Goal: Task Accomplishment & Management: Manage account settings

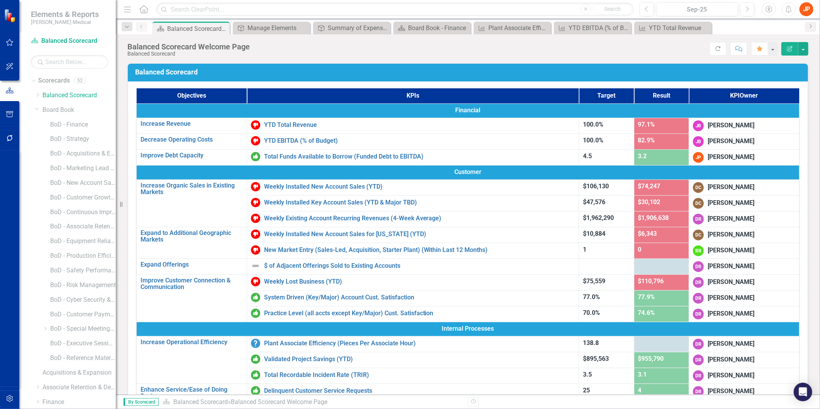
scroll to position [177, 0]
click at [188, 25] on div "Balanced Scorecard Welcome Page" at bounding box center [187, 29] width 41 height 10
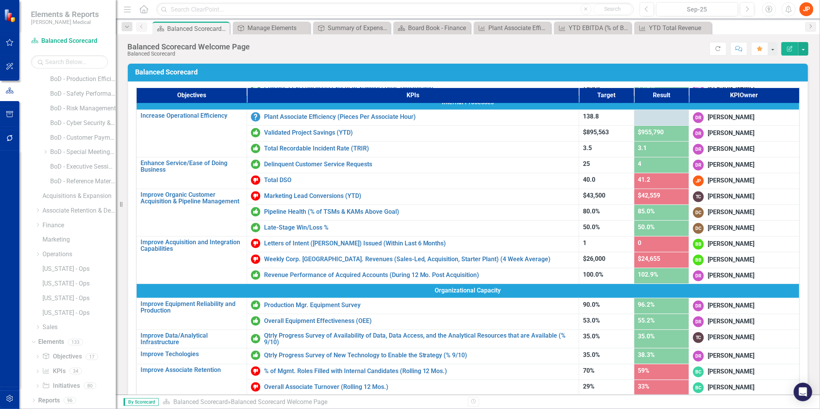
scroll to position [222, 0]
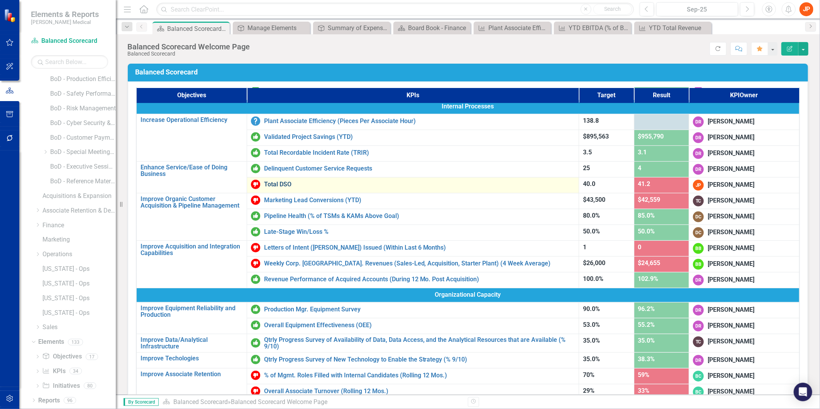
click at [283, 181] on link "Total DSO" at bounding box center [419, 184] width 311 height 7
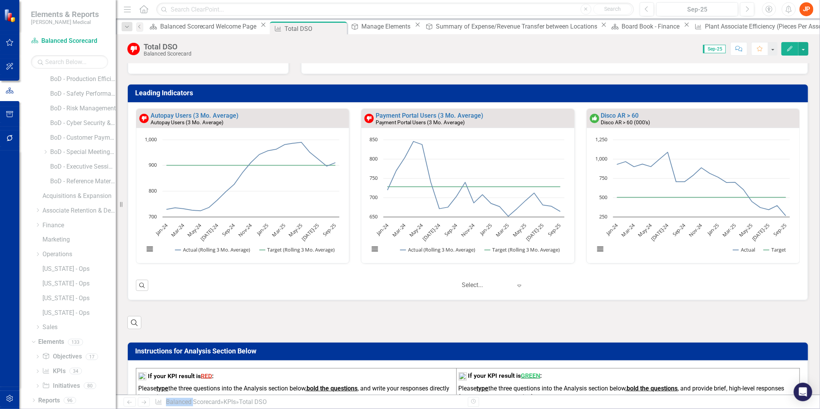
scroll to position [319, 0]
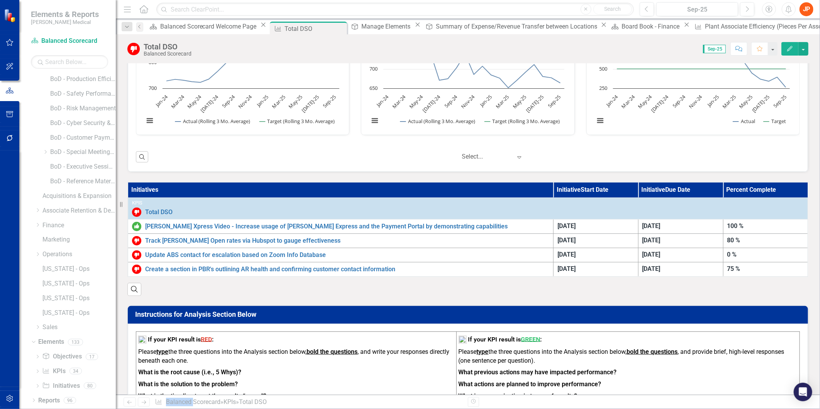
click at [792, 49] on icon "Edit" at bounding box center [789, 48] width 7 height 5
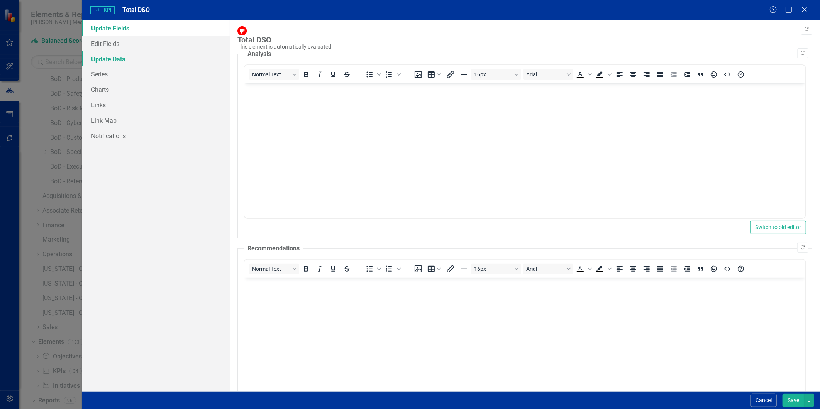
scroll to position [0, 0]
click at [117, 58] on link "Update Data" at bounding box center [155, 58] width 147 height 15
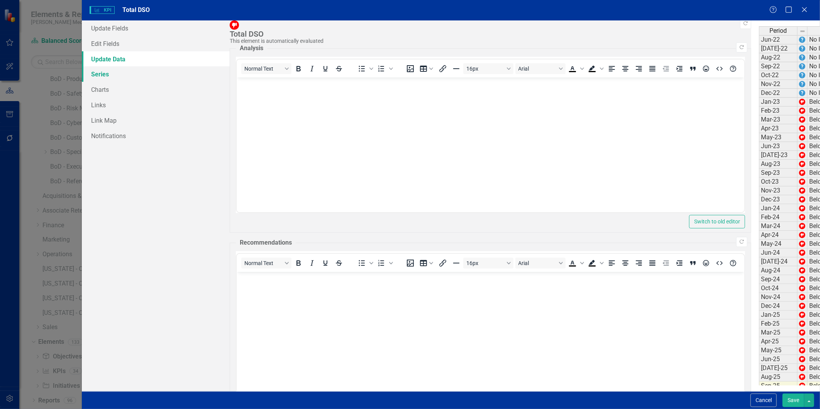
click at [103, 73] on link "Series" at bounding box center [155, 73] width 147 height 15
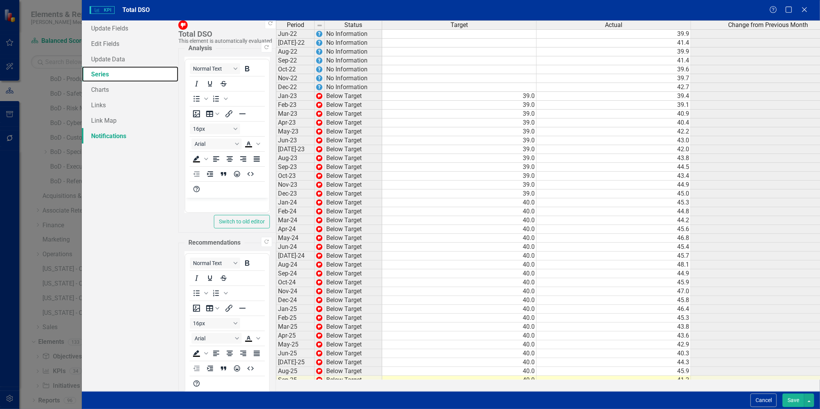
checkbox input "false"
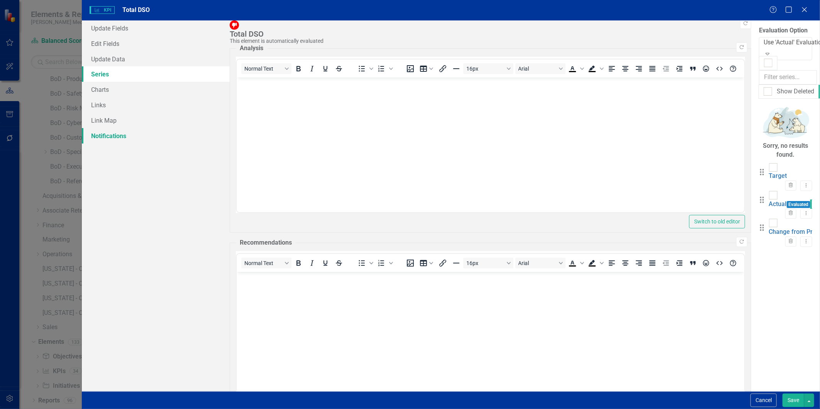
click at [98, 132] on link "Notifications" at bounding box center [155, 135] width 147 height 15
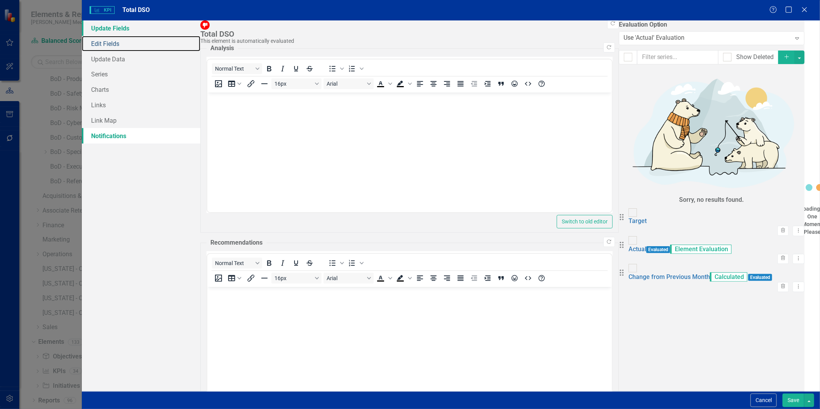
click at [99, 44] on link "Edit Fields" at bounding box center [141, 43] width 118 height 15
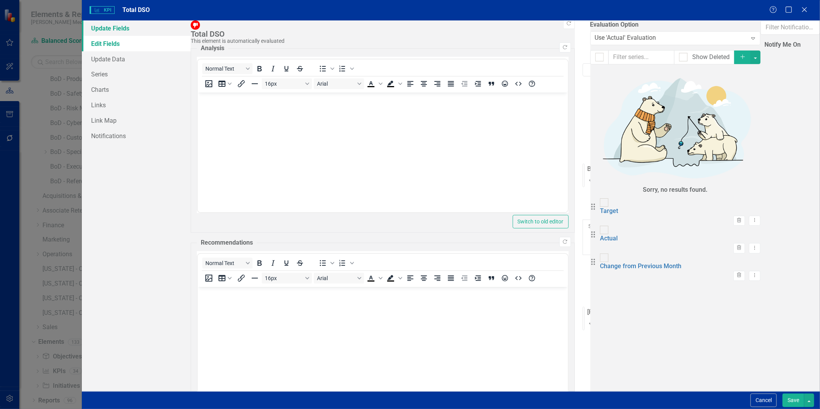
click at [105, 27] on link "Update Fields" at bounding box center [136, 27] width 108 height 15
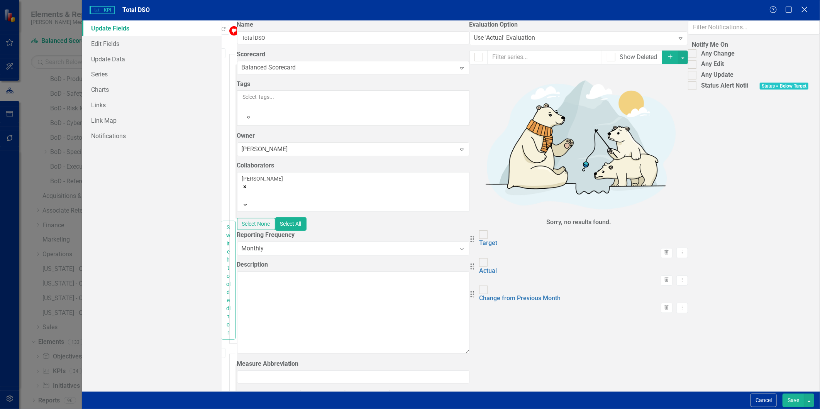
click at [804, 7] on icon "Close" at bounding box center [804, 9] width 10 height 7
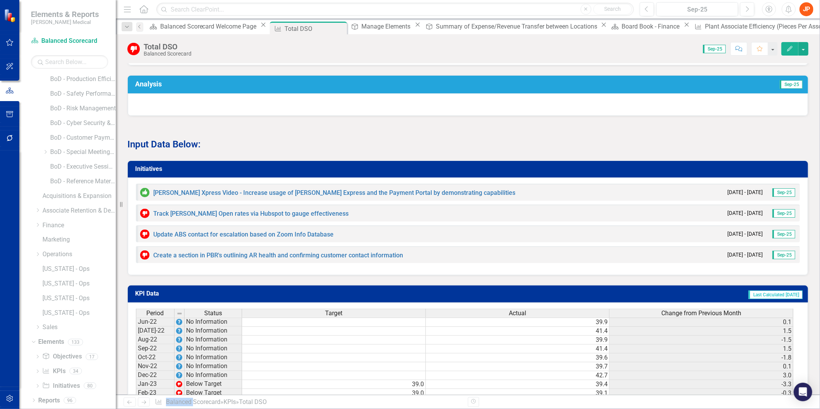
scroll to position [662, 0]
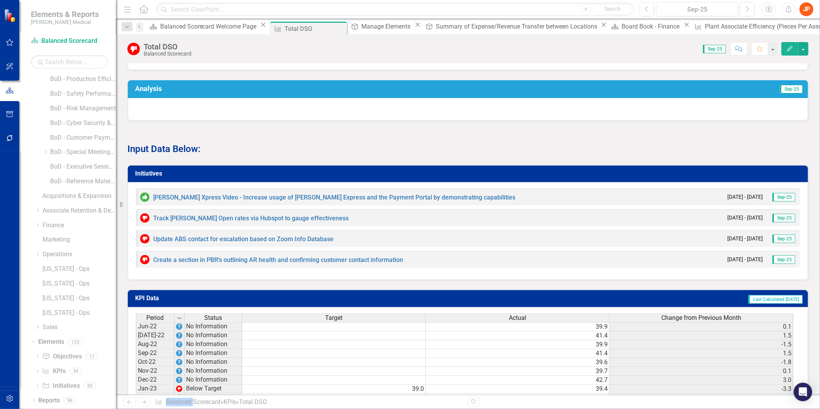
click at [167, 170] on h3 "Initiatives" at bounding box center [469, 173] width 668 height 7
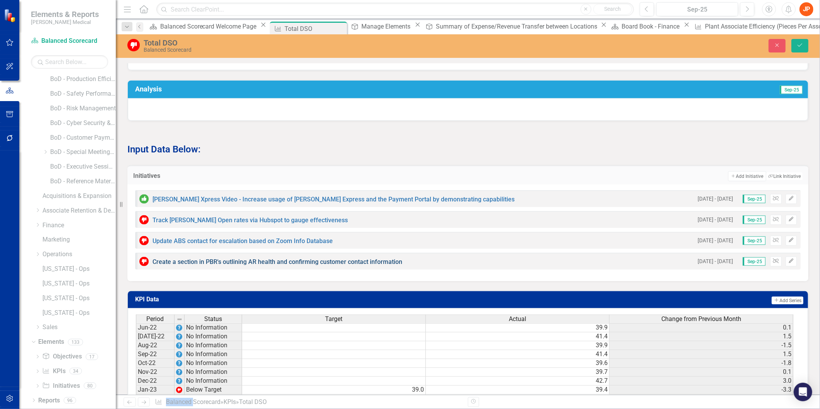
click at [182, 260] on link "Create a section in PBR's outlining AR health and confirming customer contact i…" at bounding box center [277, 261] width 250 height 7
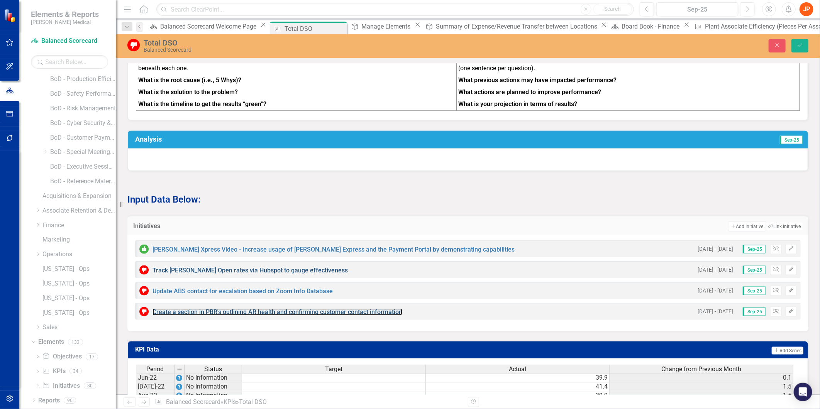
scroll to position [619, 0]
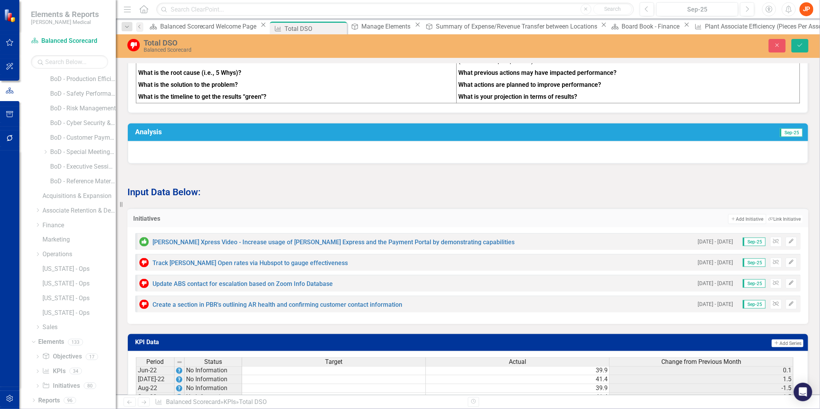
click at [181, 193] on strong "Input Data Below:" at bounding box center [163, 192] width 73 height 11
click at [181, 192] on strong "Input Data Below:" at bounding box center [163, 192] width 73 height 11
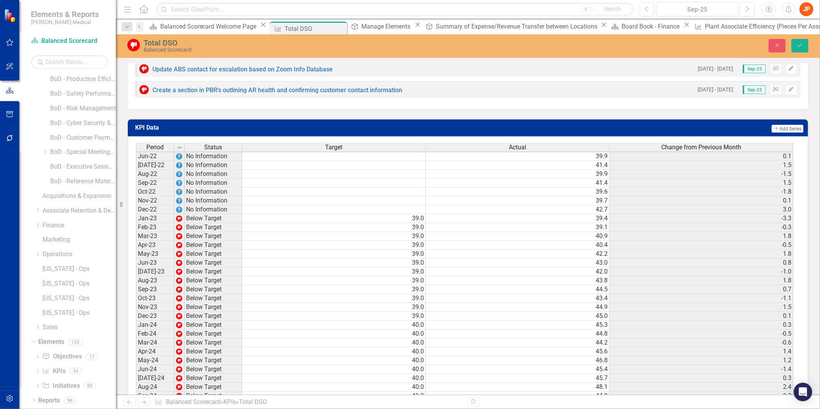
scroll to position [2, 0]
click at [68, 356] on link "Objective Objectives" at bounding box center [61, 356] width 39 height 9
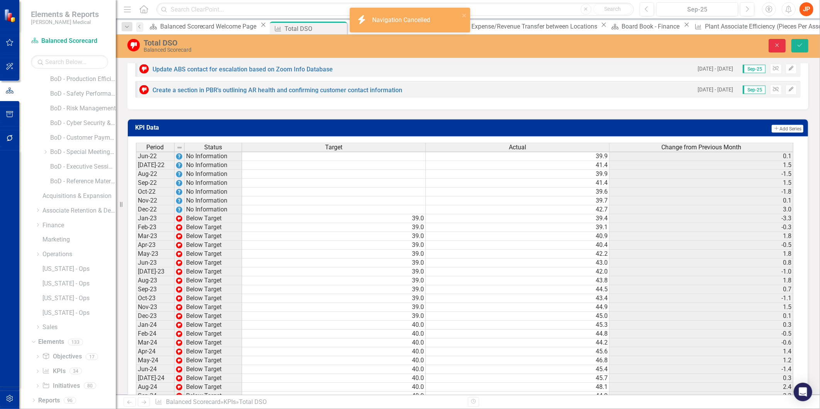
click at [775, 43] on icon "Close" at bounding box center [776, 44] width 7 height 5
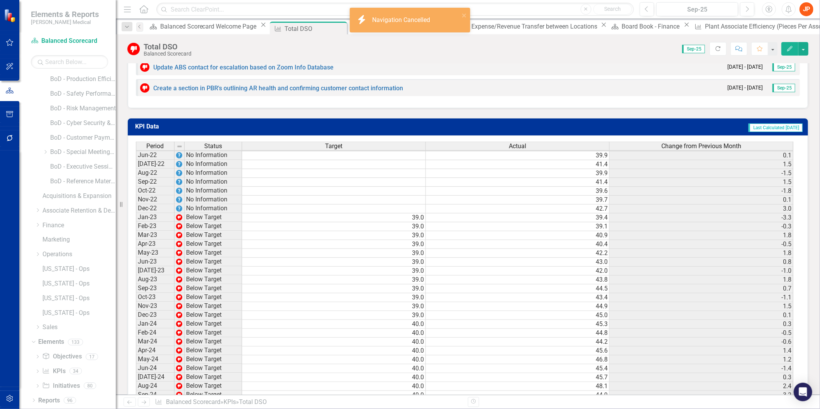
scroll to position [832, 0]
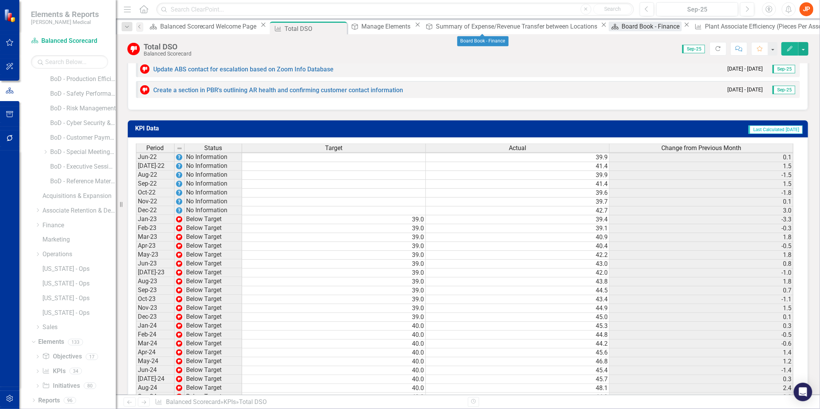
click at [621, 25] on div "Board Book - Finance" at bounding box center [651, 27] width 60 height 10
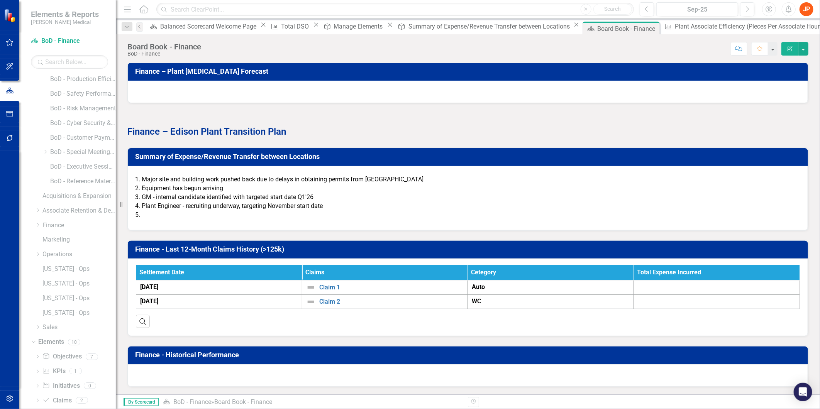
scroll to position [986, 0]
click at [305, 161] on h3 "Summary of Expense/Revenue Transfer between Locations" at bounding box center [469, 157] width 668 height 8
click at [62, 343] on link "Objective Objectives" at bounding box center [61, 342] width 39 height 9
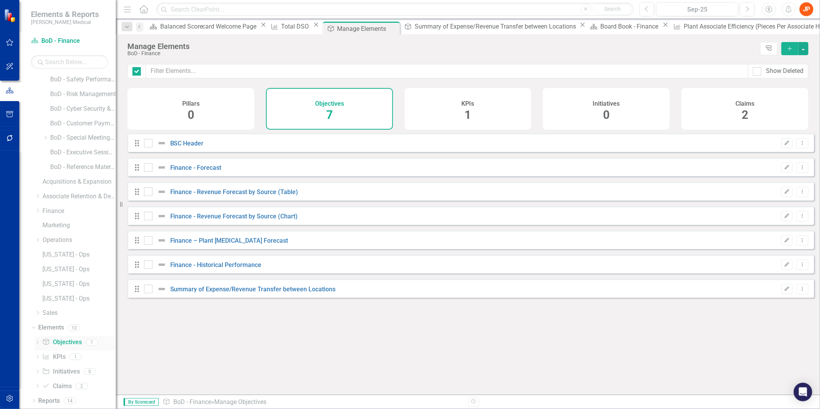
checkbox input "false"
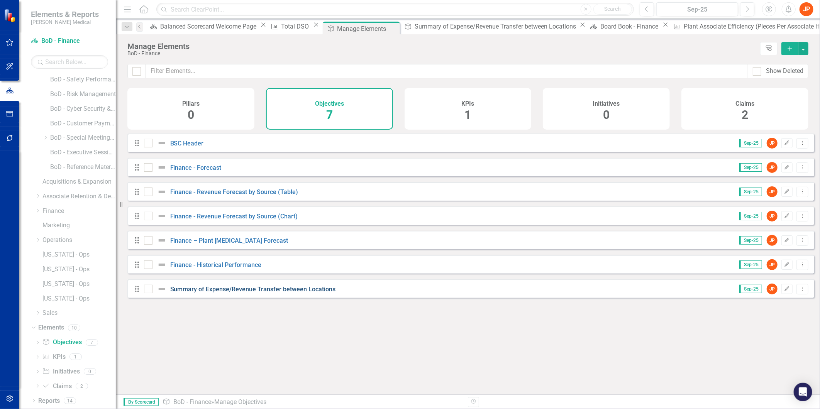
click at [241, 293] on link "Summary of Expense/Revenue Transfer between Locations" at bounding box center [253, 289] width 166 height 7
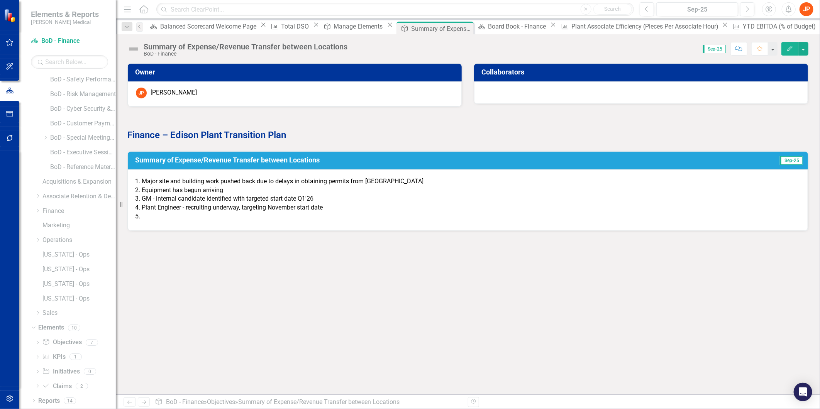
click at [304, 205] on li "Plant Engineer - recruiting underway, targeting November start date" at bounding box center [471, 207] width 658 height 9
click at [284, 208] on li "Plant Engineer - recruiting underway, targeting November start date" at bounding box center [471, 207] width 658 height 9
click at [293, 206] on li "Plant Engineer - recruiting underway, targeting November start date" at bounding box center [471, 207] width 658 height 9
click at [790, 49] on icon "Edit" at bounding box center [789, 48] width 7 height 5
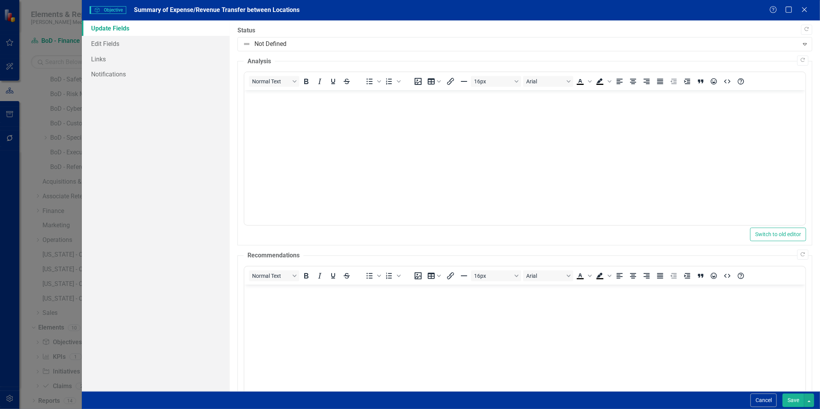
click at [799, 6] on div "Help Maximize Close" at bounding box center [790, 10] width 43 height 9
click at [756, 401] on button "Cancel" at bounding box center [763, 401] width 26 height 14
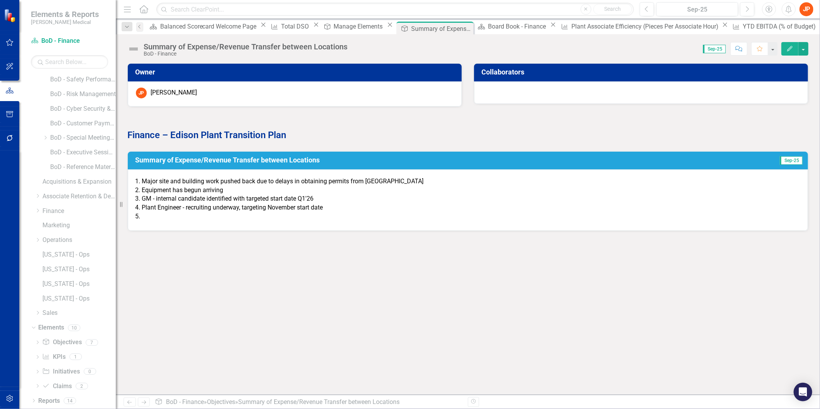
click at [190, 262] on div "Owner JP [PERSON_NAME] Collaborators Finance – Edison Plant Transition Plan Sum…" at bounding box center [468, 229] width 704 height 332
click at [488, 29] on div "Board Book - Finance" at bounding box center [518, 27] width 60 height 10
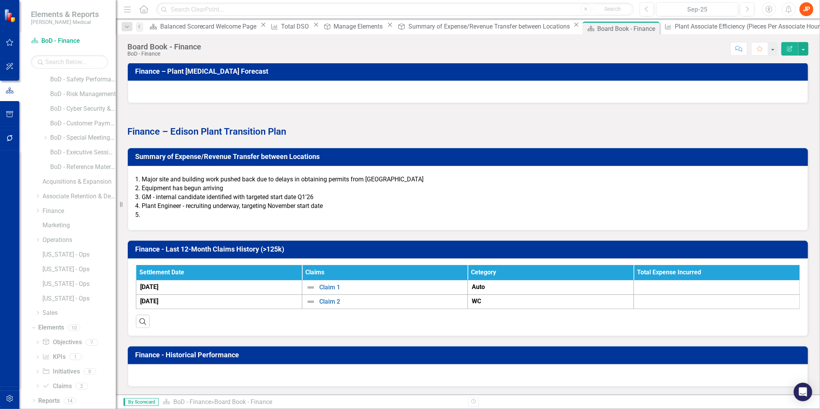
scroll to position [943, 0]
click at [38, 342] on icon "Dropdown" at bounding box center [37, 343] width 5 height 4
click at [87, 341] on div "Summary of Expense/Revenue Transfer between Locations" at bounding box center [84, 341] width 61 height 7
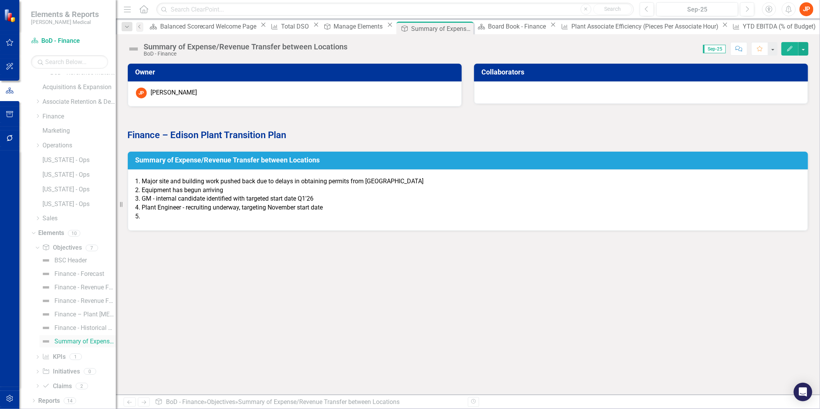
scroll to position [225, 0]
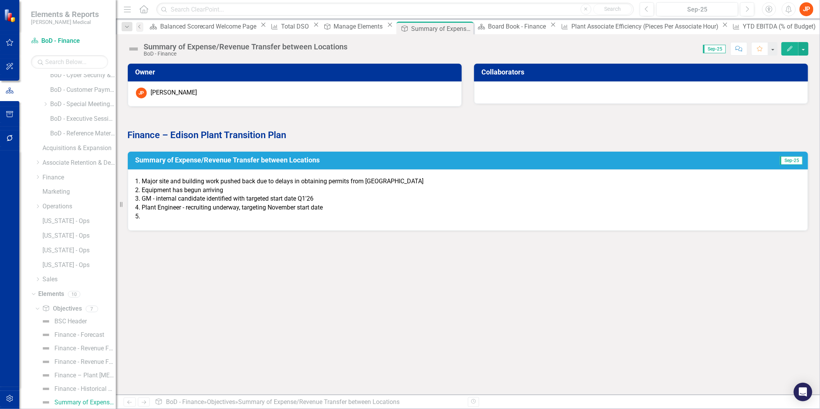
click at [274, 207] on li "Plant Engineer - recruiting underway, targeting November start date" at bounding box center [471, 207] width 658 height 9
click at [789, 47] on icon "Edit" at bounding box center [789, 48] width 7 height 5
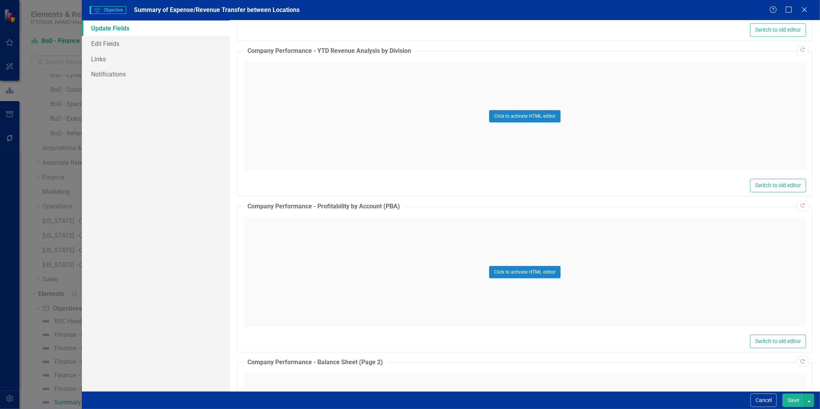
scroll to position [1029, 0]
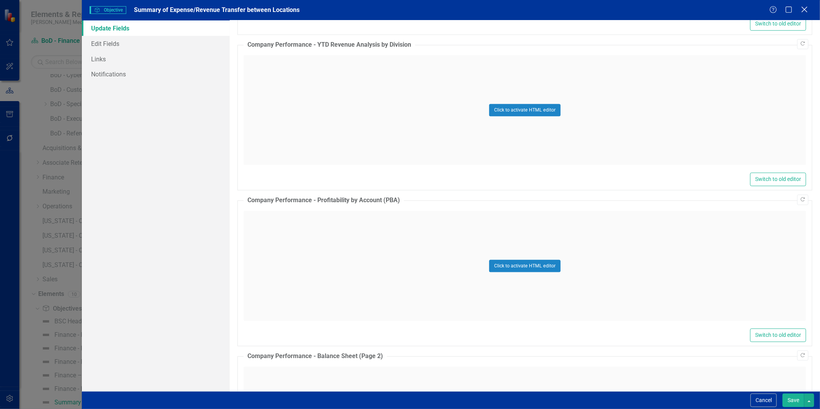
click at [805, 10] on icon "Close" at bounding box center [804, 9] width 10 height 7
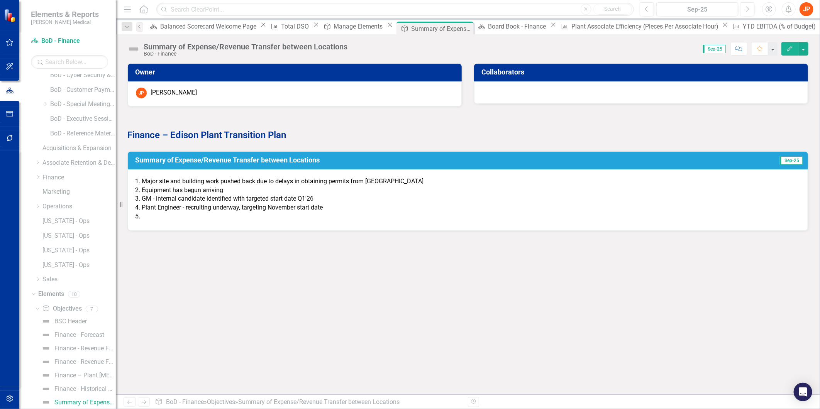
click at [176, 159] on h3 "Summary of Expense/Revenue Transfer between Locations" at bounding box center [431, 160] width 592 height 8
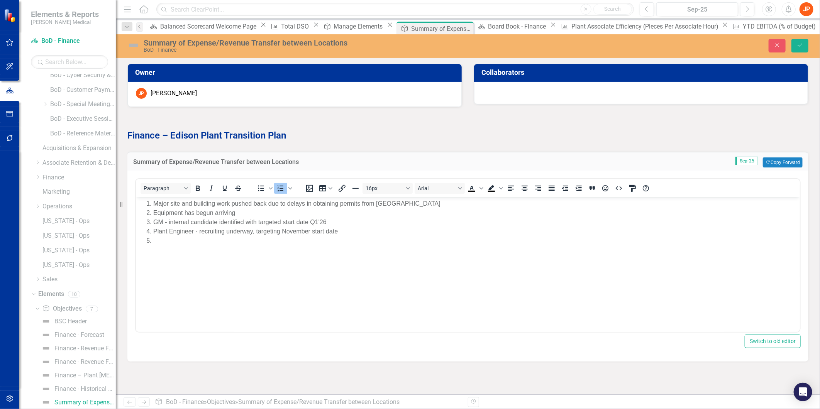
scroll to position [0, 0]
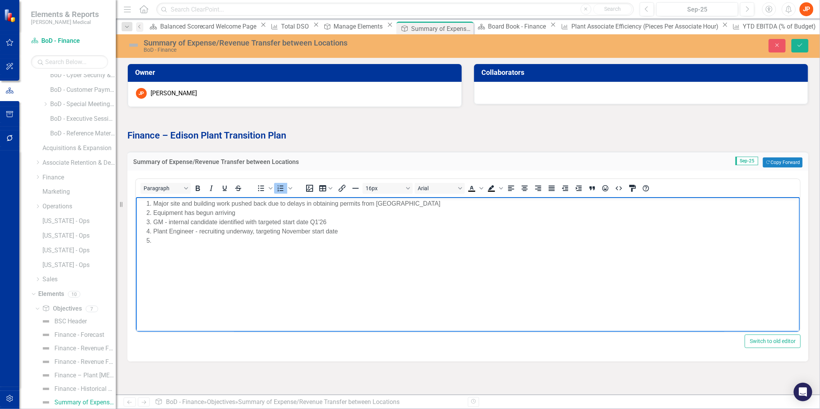
click at [166, 241] on li "Rich Text Area. Press ALT-0 for help." at bounding box center [475, 240] width 645 height 9
click at [181, 230] on li "Plant Engineer - recruiting underway, targeting November start date" at bounding box center [475, 231] width 645 height 9
drag, startPoint x: 310, startPoint y: 232, endPoint x: 283, endPoint y: 231, distance: 26.3
click at [283, 231] on li "Plant Engineer - recruiting underway, targeting November start date" at bounding box center [475, 231] width 645 height 9
click at [156, 240] on li "Rich Text Area. Press ALT-0 for help." at bounding box center [475, 240] width 645 height 9
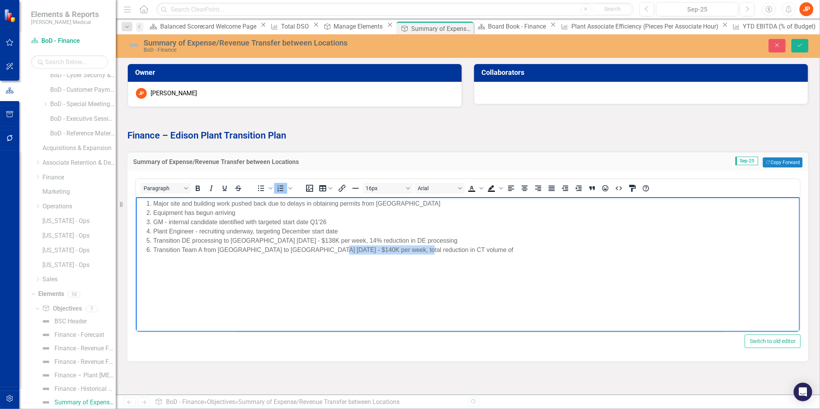
drag, startPoint x: 399, startPoint y: 250, endPoint x: 318, endPoint y: 254, distance: 81.5
click at [318, 254] on li "Transition Team A from [GEOGRAPHIC_DATA] to [GEOGRAPHIC_DATA] [DATE] - $140K pe…" at bounding box center [475, 249] width 645 height 9
click at [312, 253] on li "Transition Team A from [GEOGRAPHIC_DATA] to [GEOGRAPHIC_DATA] [DATE] - $140K pe…" at bounding box center [475, 249] width 645 height 9
click at [313, 250] on li "Transition Team A from [GEOGRAPHIC_DATA] to [GEOGRAPHIC_DATA] [DATE] - $140K pe…" at bounding box center [475, 249] width 645 height 9
click at [321, 252] on li "Transition Team A from [GEOGRAPHIC_DATA] to [GEOGRAPHIC_DATA] [DATE] - $140K pe…" at bounding box center [475, 249] width 645 height 9
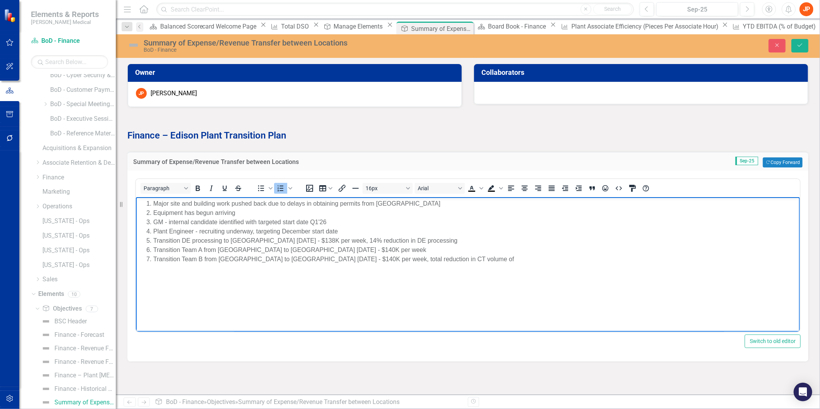
click at [406, 259] on li "Transition Team B from [GEOGRAPHIC_DATA] to [GEOGRAPHIC_DATA] [DATE] - $140K pe…" at bounding box center [475, 259] width 645 height 9
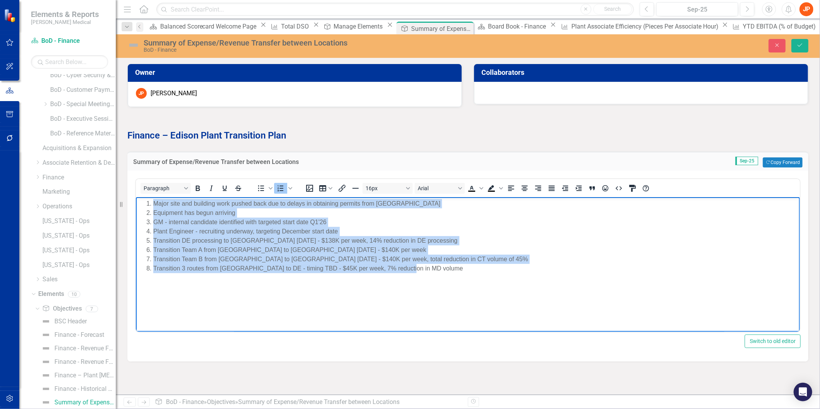
drag, startPoint x: 411, startPoint y: 271, endPoint x: 152, endPoint y: 206, distance: 266.6
click at [152, 206] on ol "Major site and building work pushed back due to delays in obtaining permits fro…" at bounding box center [467, 236] width 660 height 74
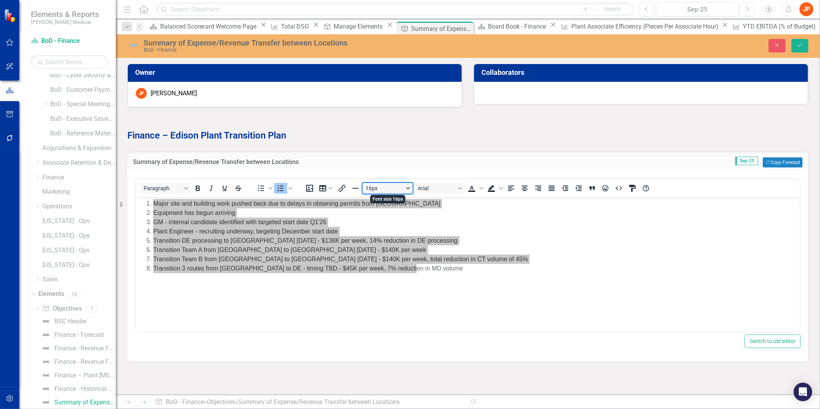
click at [407, 188] on button "16px" at bounding box center [387, 188] width 50 height 11
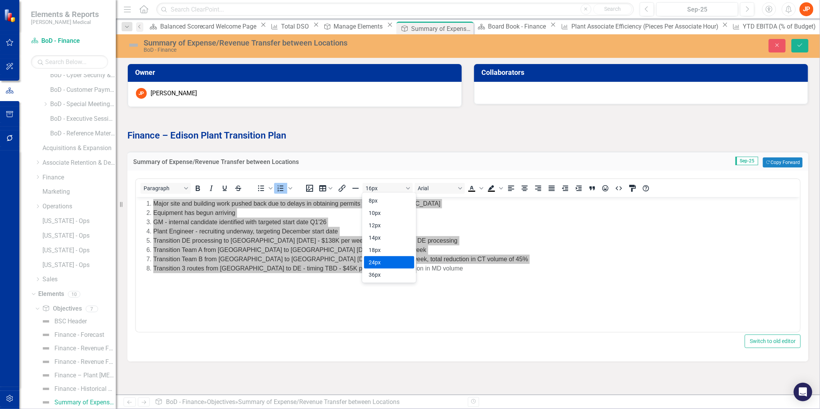
click at [379, 261] on div "24px" at bounding box center [384, 262] width 30 height 9
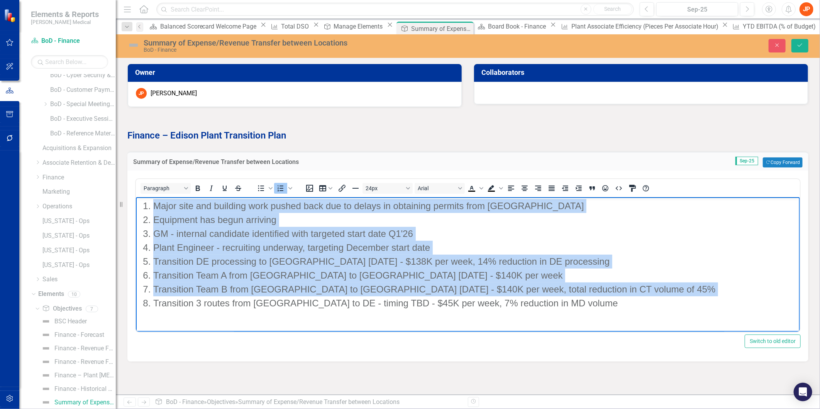
click at [604, 250] on li "Plant Engineer - recruiting underway, targeting December start date" at bounding box center [475, 248] width 645 height 14
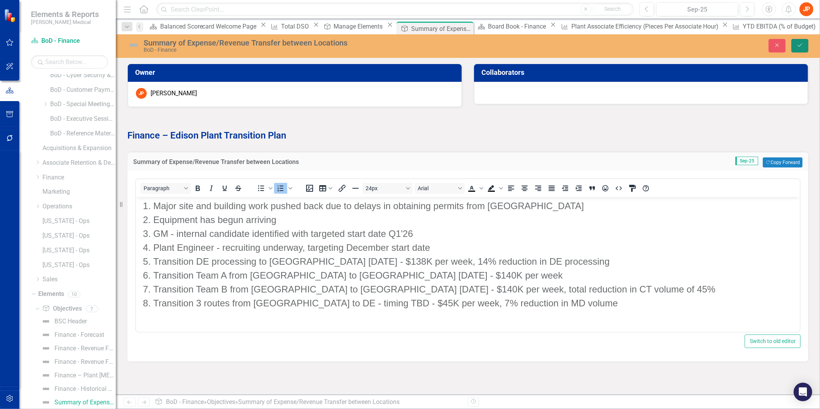
click at [802, 47] on icon "Save" at bounding box center [799, 44] width 7 height 5
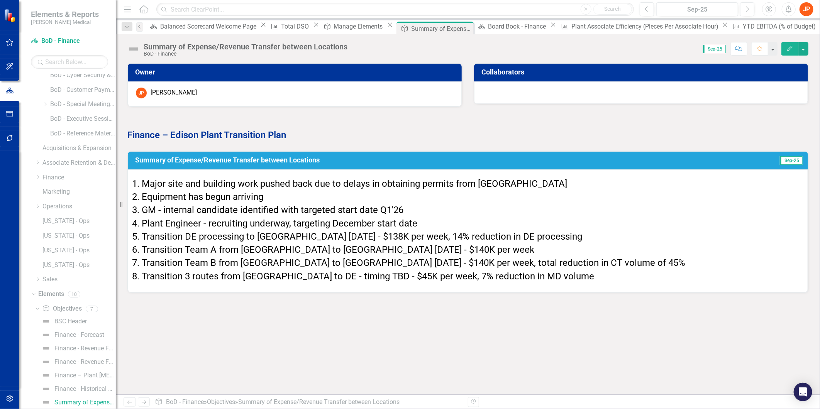
click at [154, 207] on span "GM - internal candidate identified with targeted start date Q1'26" at bounding box center [273, 210] width 262 height 11
click at [150, 207] on span "GM - internal candidate identified with targeted start date Q1'26" at bounding box center [273, 210] width 262 height 11
click at [142, 206] on span "GM - internal candidate identified with targeted start date Q1'26" at bounding box center [273, 210] width 262 height 11
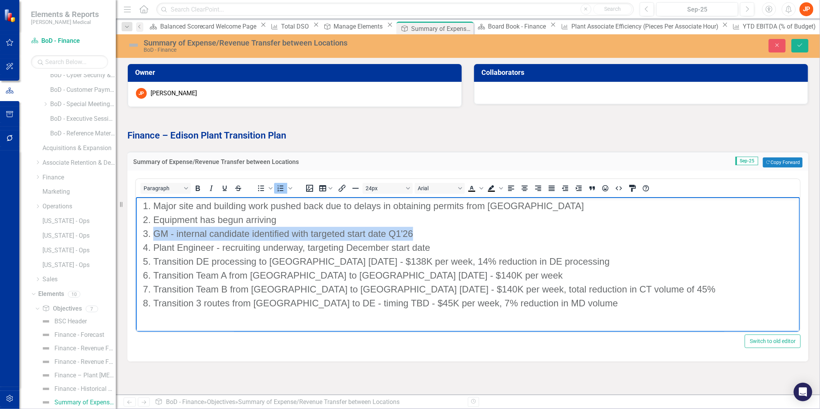
drag, startPoint x: 155, startPoint y: 233, endPoint x: 416, endPoint y: 233, distance: 260.9
click at [416, 233] on li "GM - internal candidate identified with targeted start date Q1'26" at bounding box center [475, 234] width 645 height 14
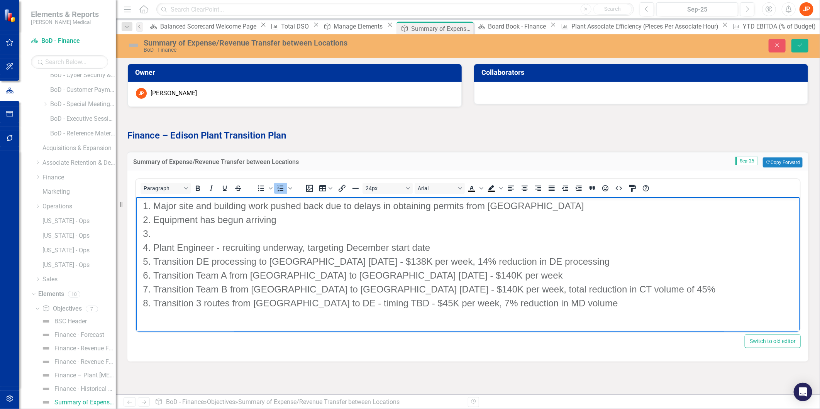
click at [430, 247] on li "Plant Engineer - recruiting underway, targeting December start date" at bounding box center [475, 248] width 645 height 14
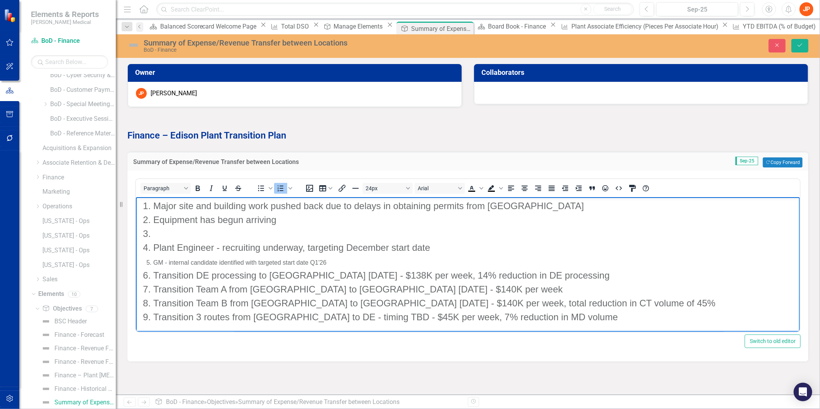
click at [330, 247] on span "Plant Engineer - recruiting underway, targeting December start date" at bounding box center [291, 247] width 277 height 10
drag, startPoint x: 333, startPoint y: 261, endPoint x: 129, endPoint y: 257, distance: 204.2
click at [135, 257] on html "Major site and building work pushed back due to delays in obtaining permits fro…" at bounding box center [467, 264] width 664 height 135
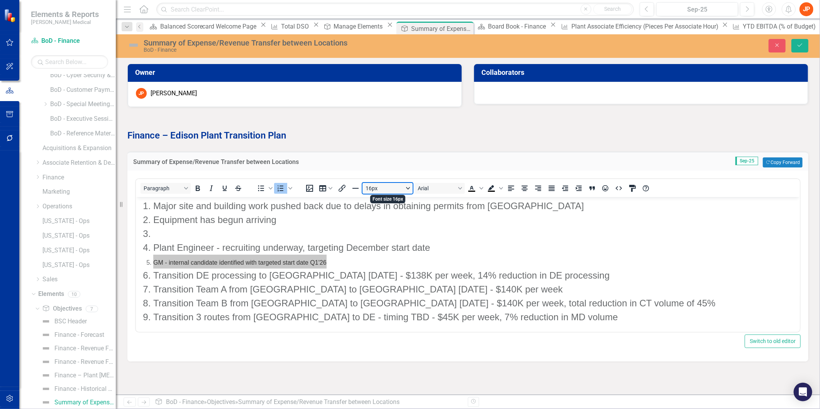
click at [409, 184] on button "16px" at bounding box center [387, 188] width 50 height 11
click at [376, 262] on div "24px" at bounding box center [384, 262] width 30 height 9
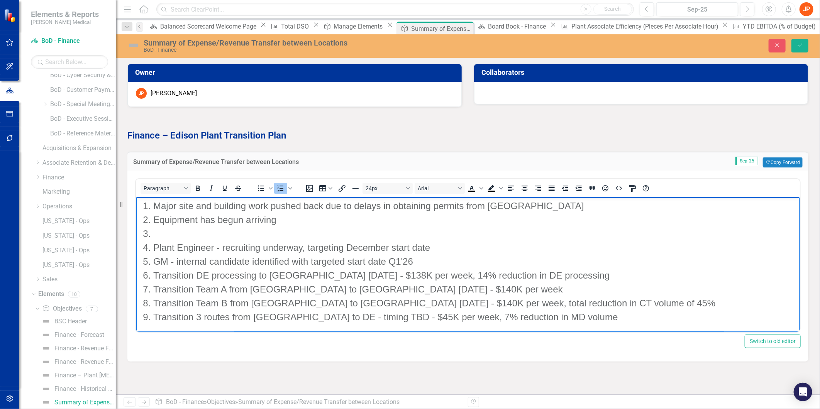
click at [194, 232] on li "Rich Text Area. Press ALT-0 for help." at bounding box center [475, 234] width 645 height 14
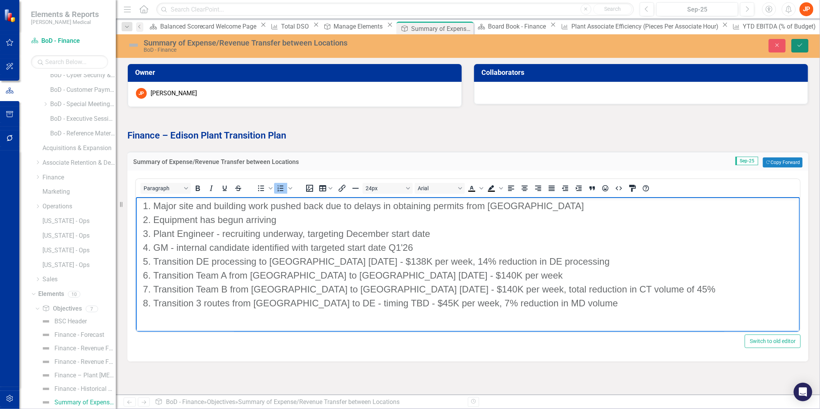
click at [798, 45] on icon "submit" at bounding box center [799, 45] width 5 height 3
